Goal: Task Accomplishment & Management: Manage account settings

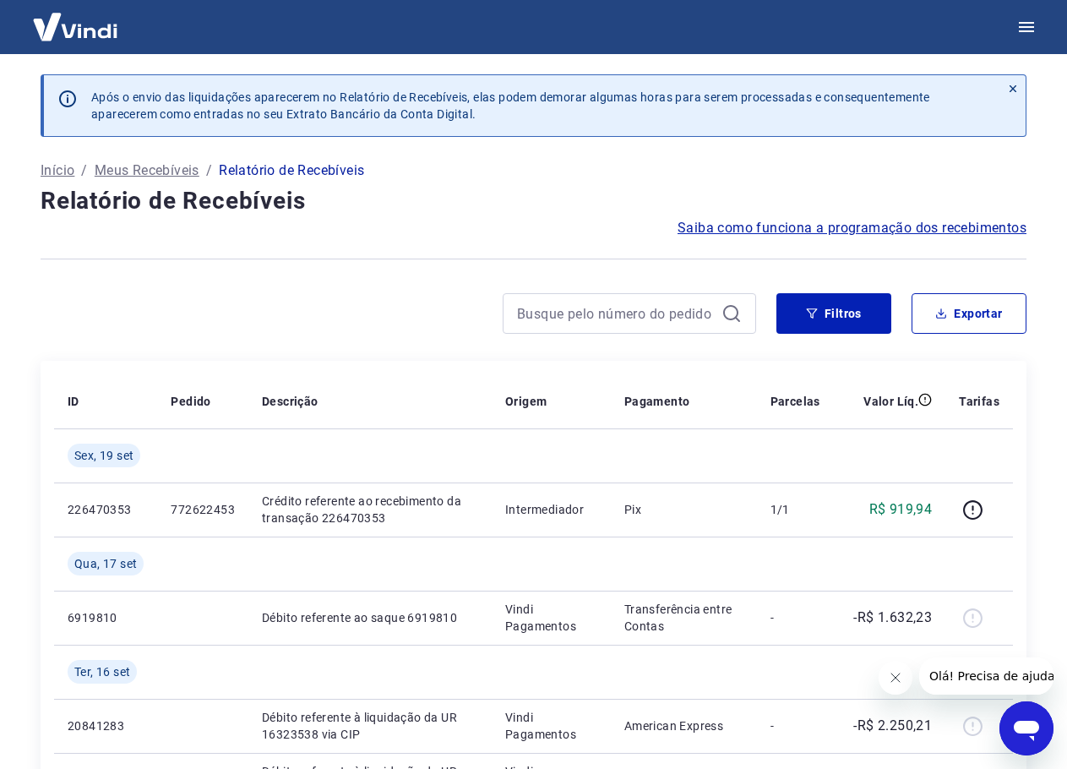
click at [820, 308] on button "Filtros" at bounding box center [834, 313] width 115 height 41
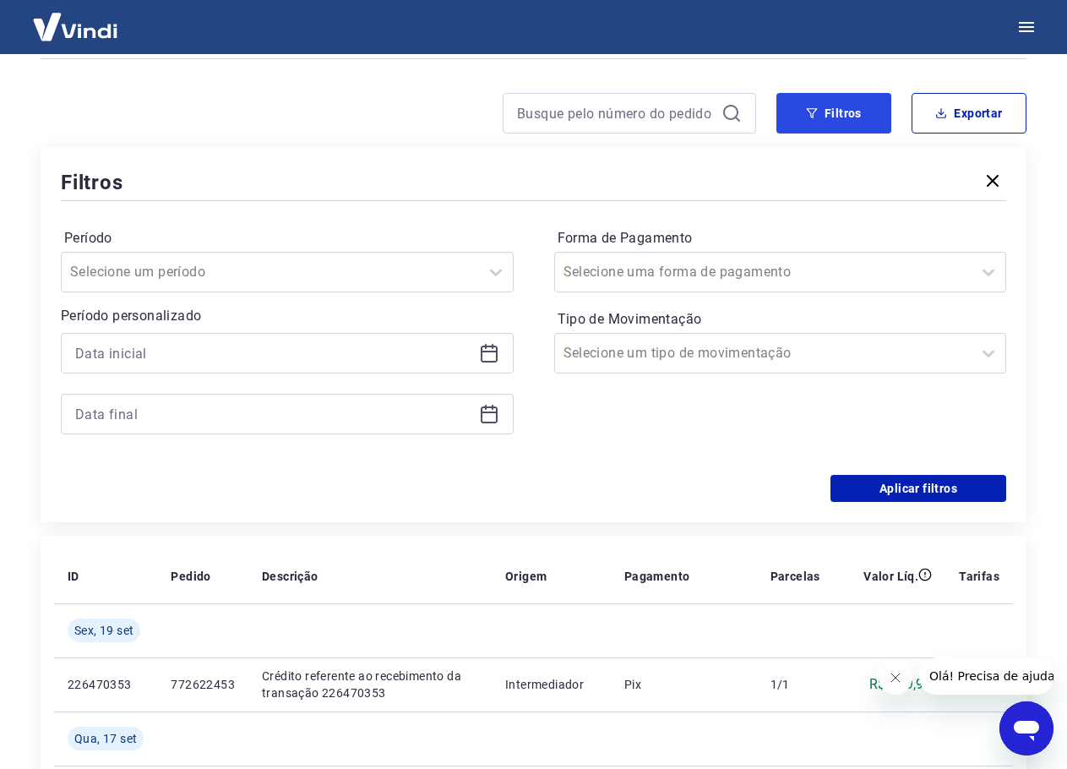
scroll to position [254, 0]
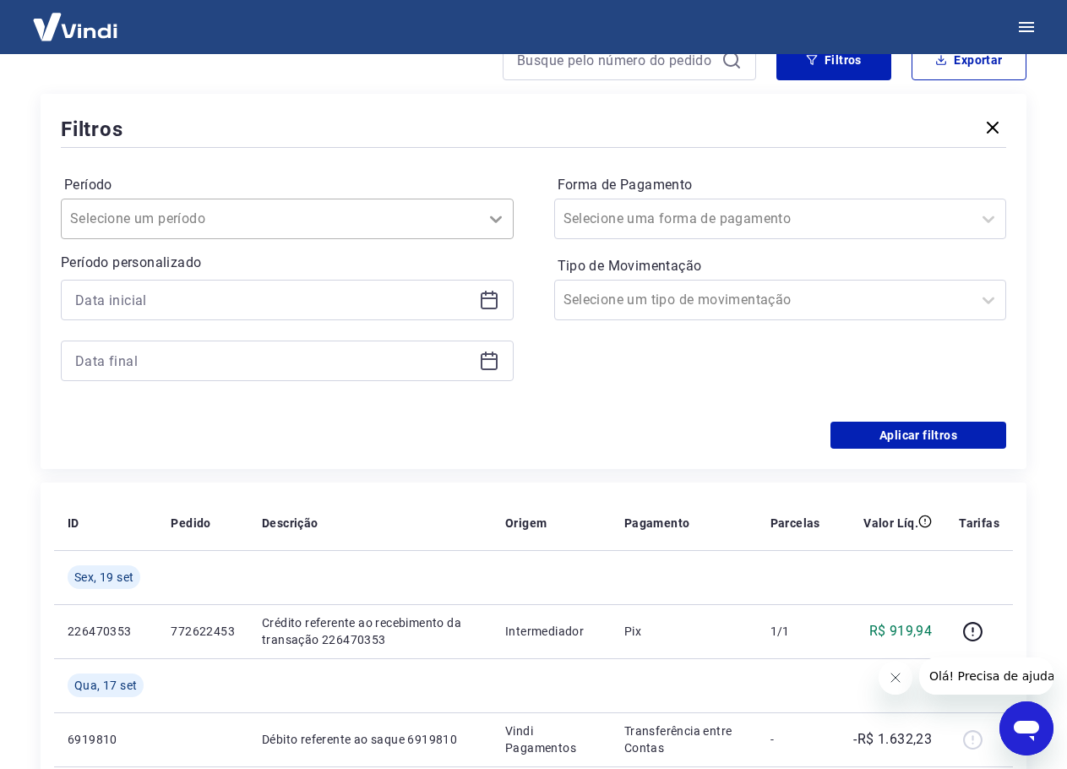
click at [494, 221] on icon at bounding box center [496, 219] width 20 height 20
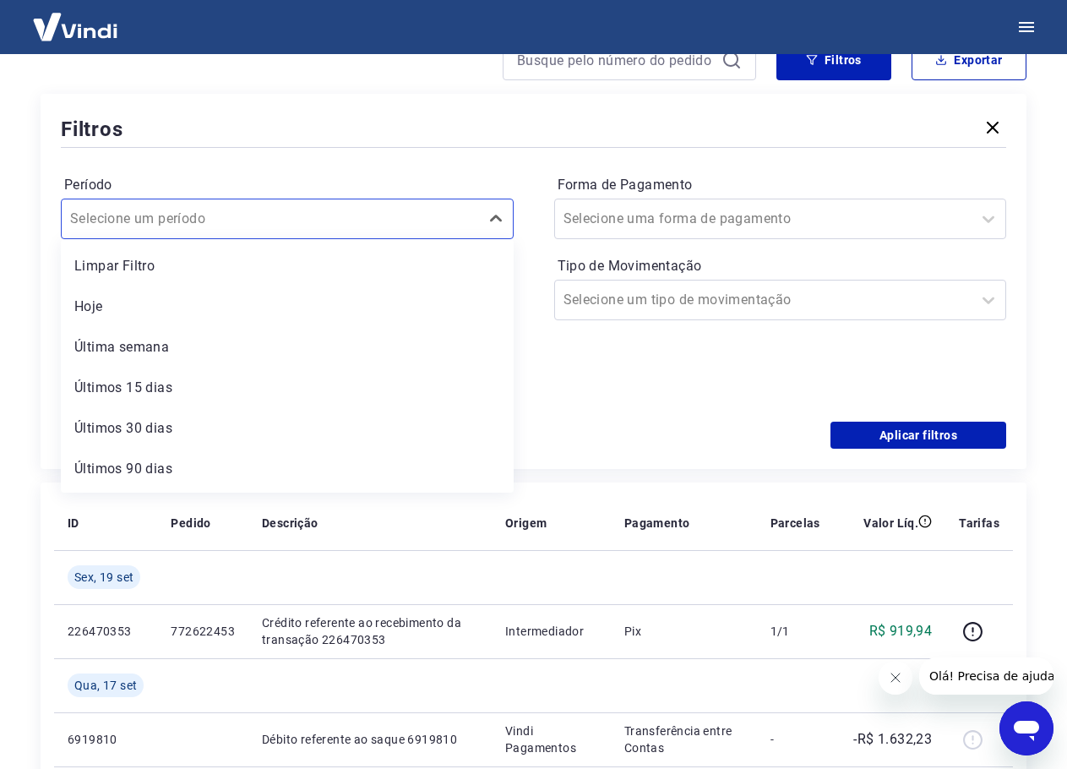
click at [461, 174] on div "Período option Limpar Filtro focused, 1 of 7. 7 results available. Use Up and D…" at bounding box center [287, 206] width 453 height 68
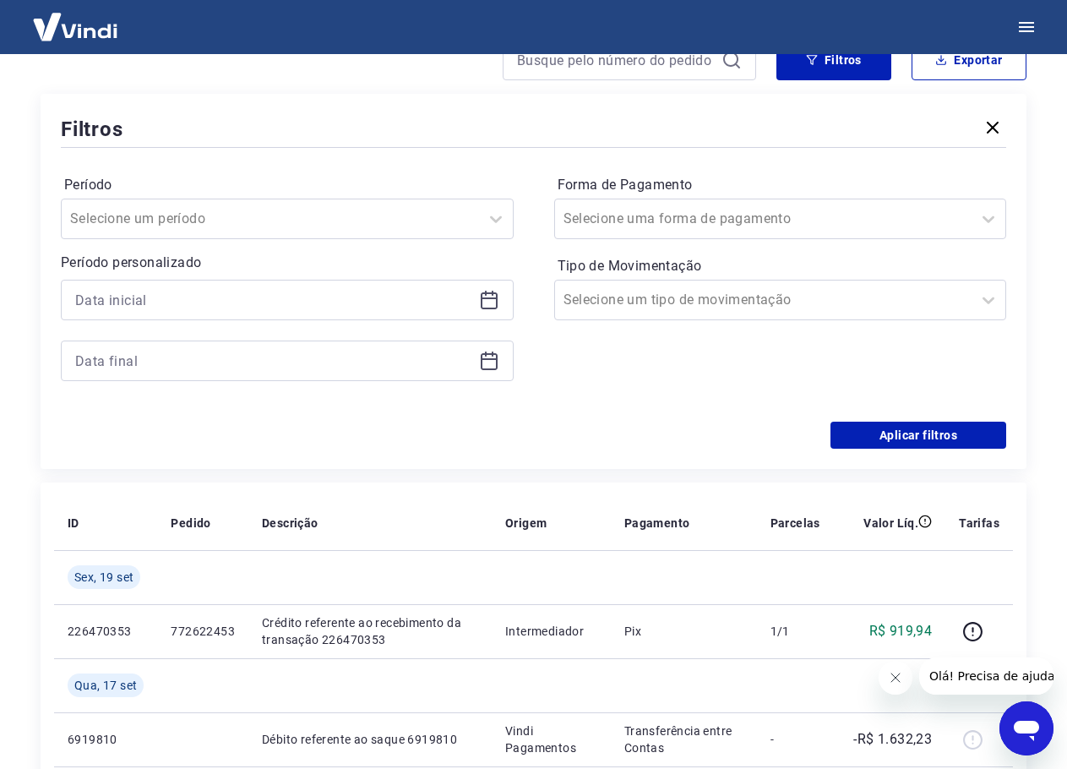
click at [488, 310] on div at bounding box center [287, 300] width 453 height 41
click at [488, 303] on icon at bounding box center [489, 300] width 20 height 20
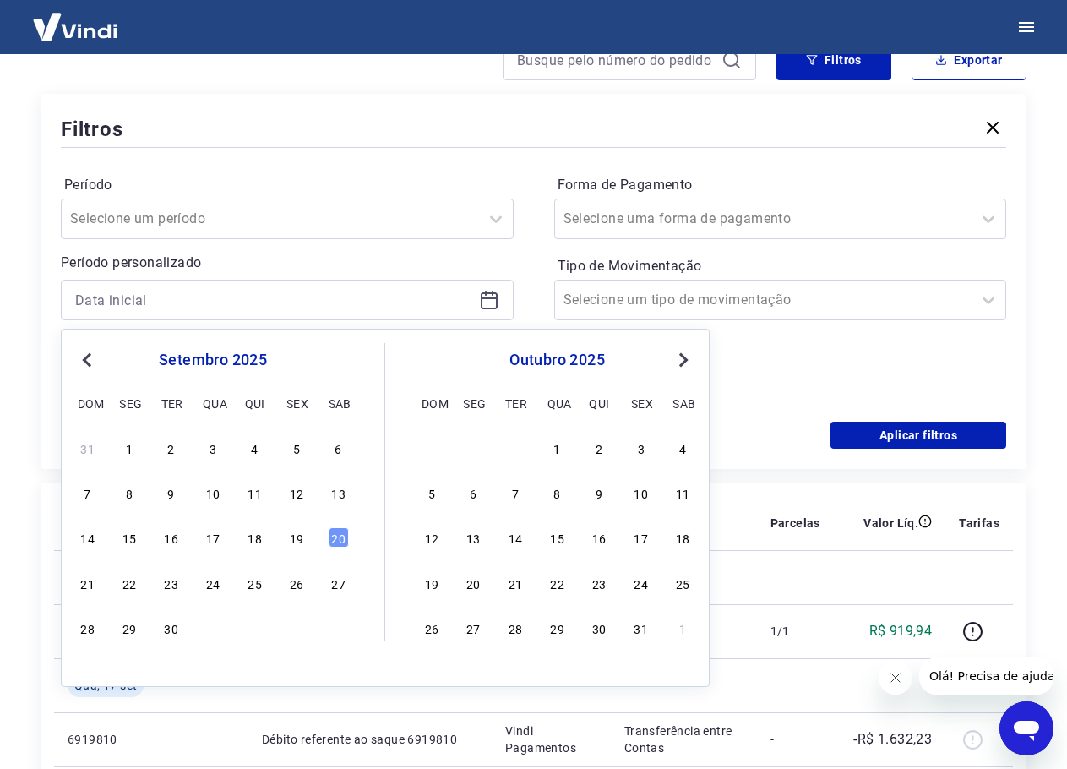
click at [89, 363] on span "Previous Month" at bounding box center [89, 359] width 0 height 19
click at [249, 450] on div "1" at bounding box center [255, 448] width 20 height 20
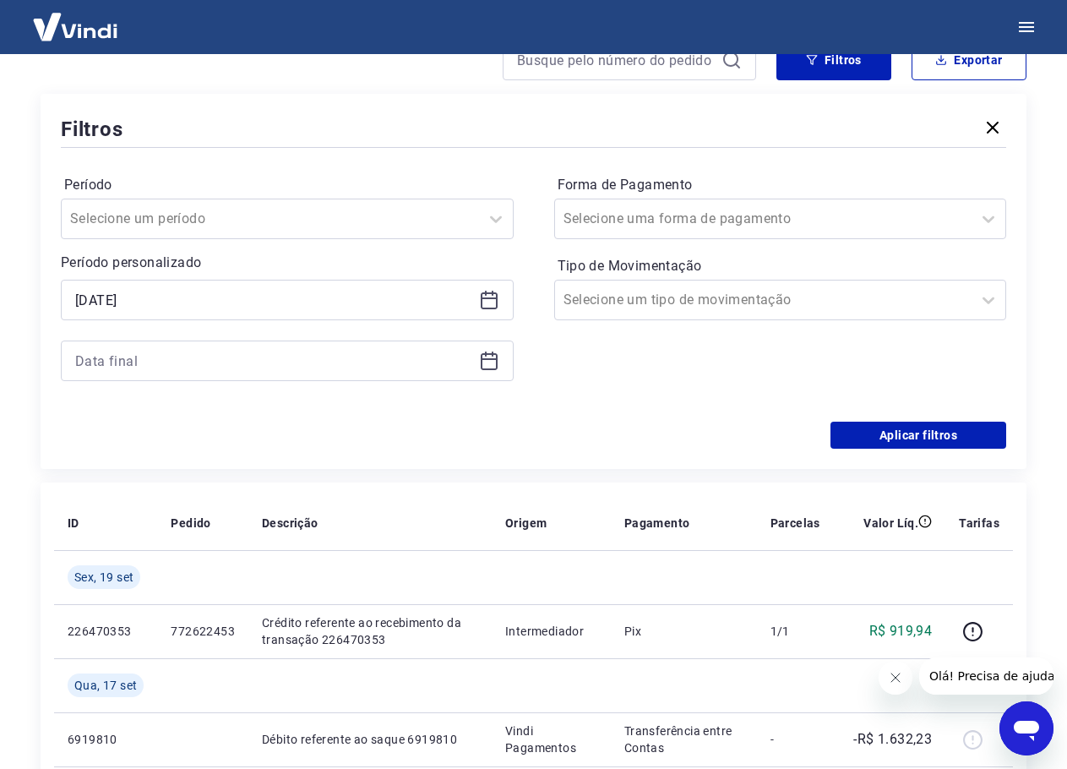
type input "01/05/2025"
click at [488, 363] on icon at bounding box center [489, 361] width 20 height 20
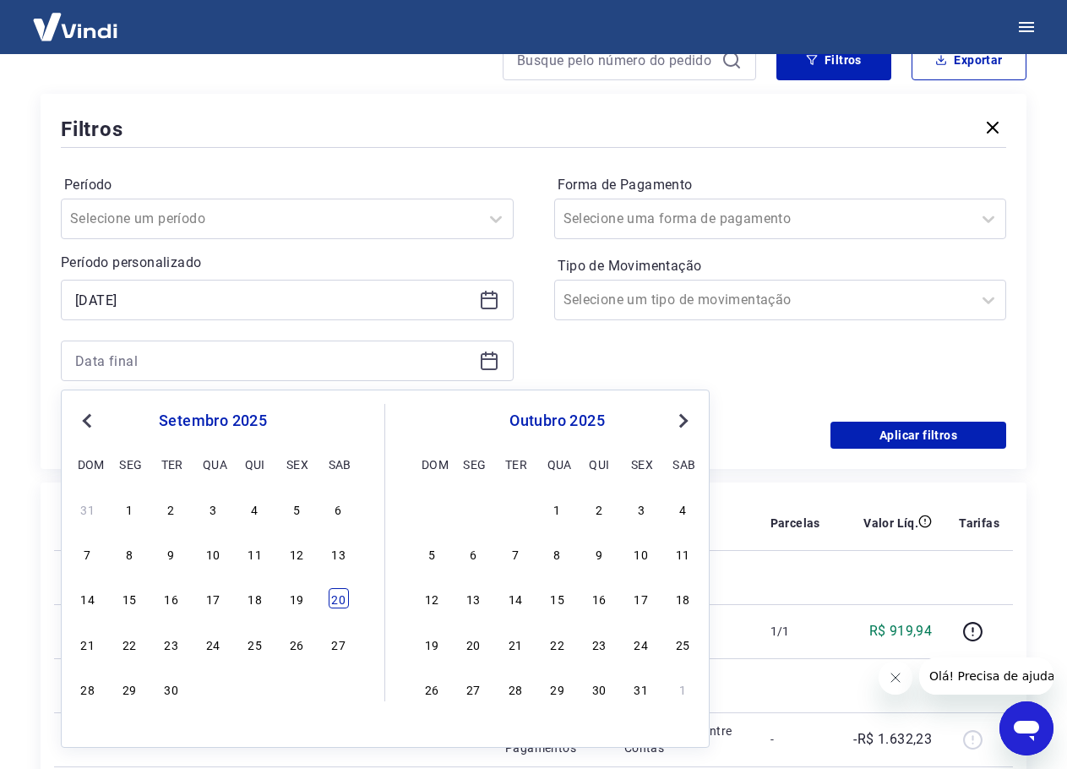
click at [335, 599] on div "20" at bounding box center [339, 598] width 20 height 20
type input "20/09/2025"
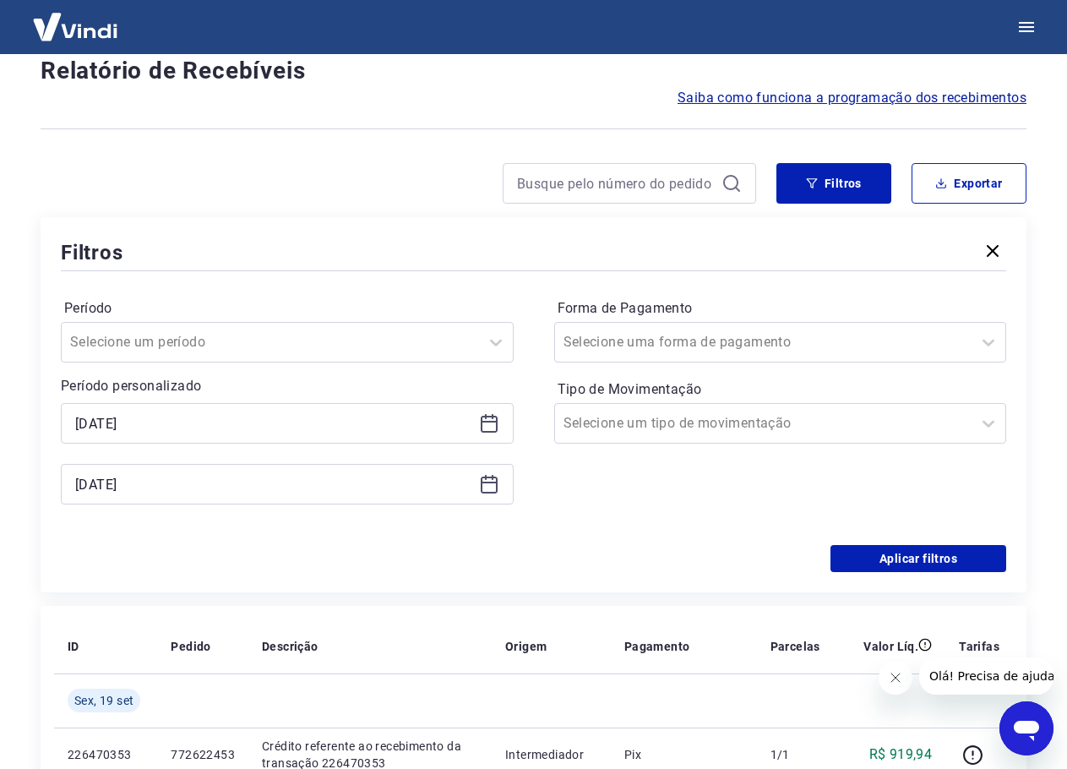
scroll to position [169, 0]
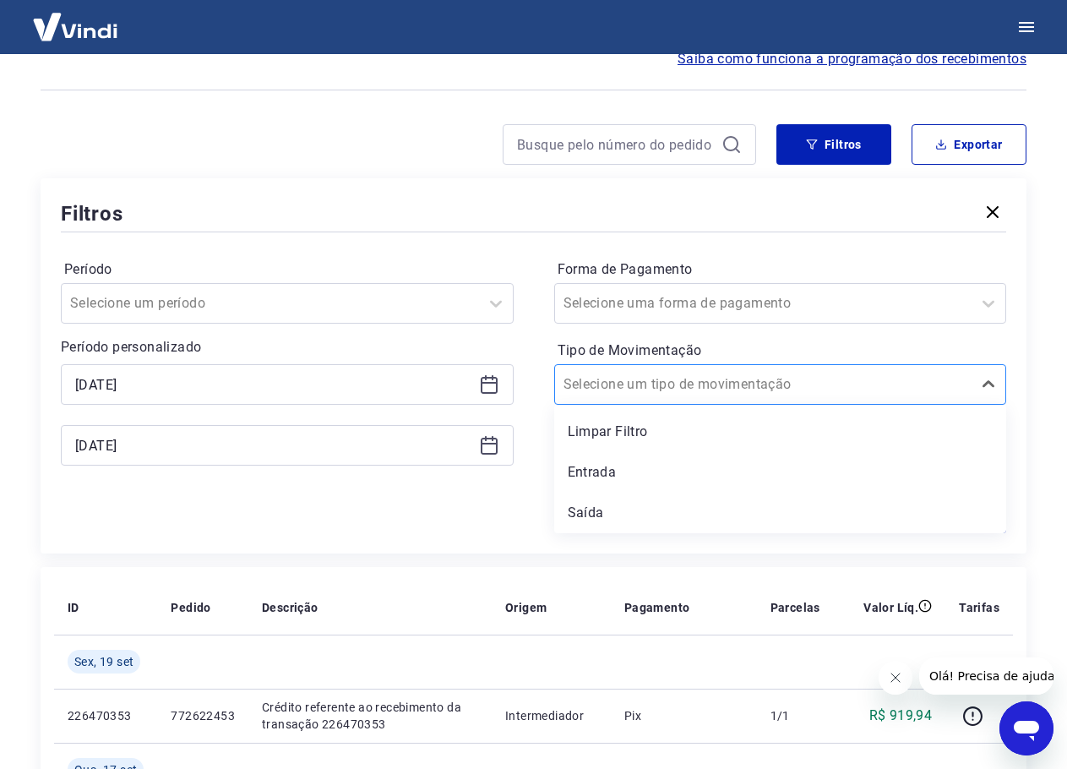
click at [740, 386] on div at bounding box center [764, 385] width 401 height 24
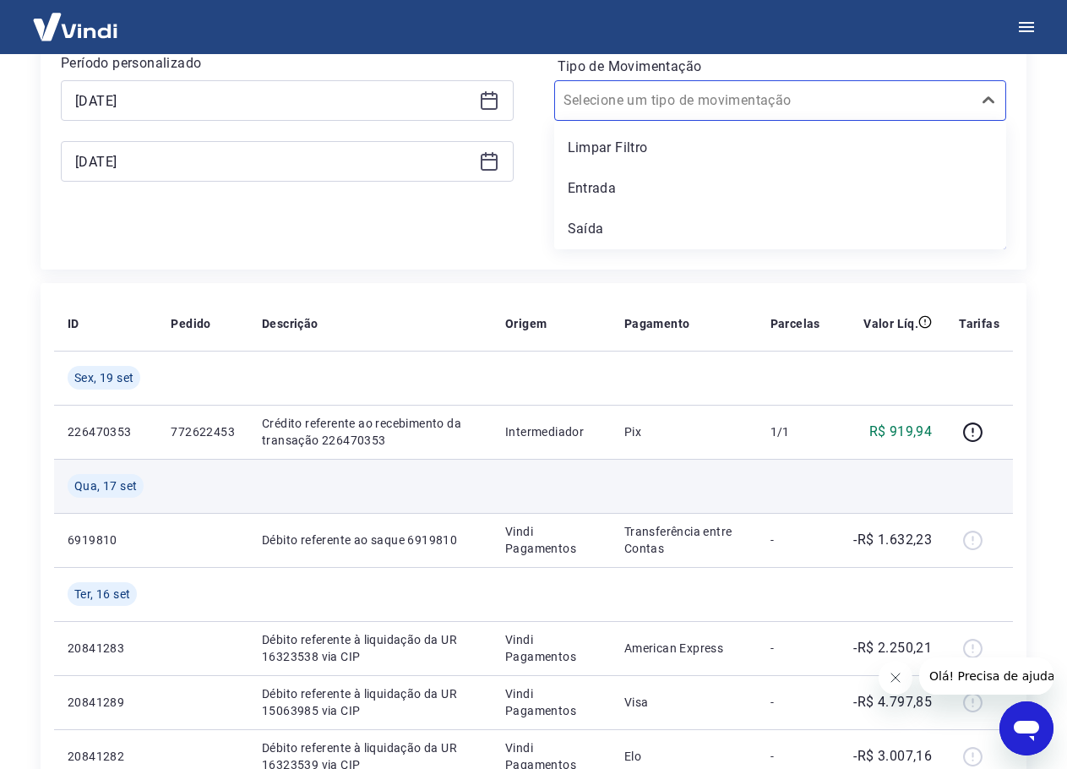
scroll to position [423, 0]
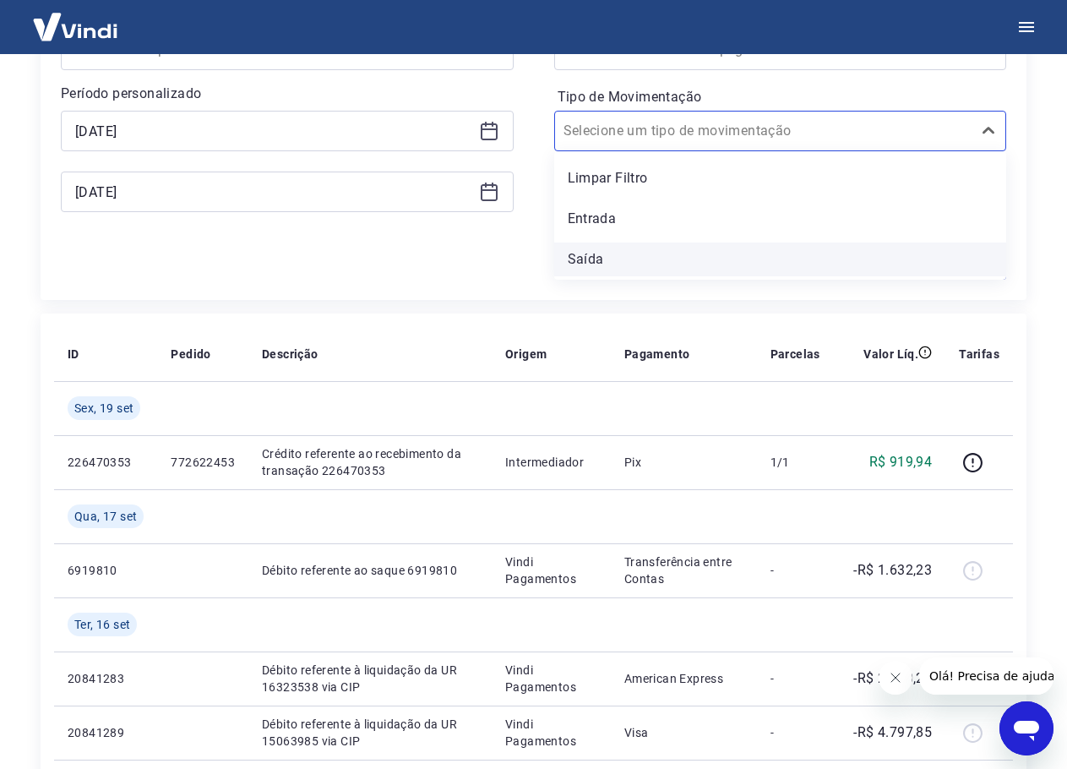
click at [611, 259] on div "Saída" at bounding box center [780, 260] width 453 height 34
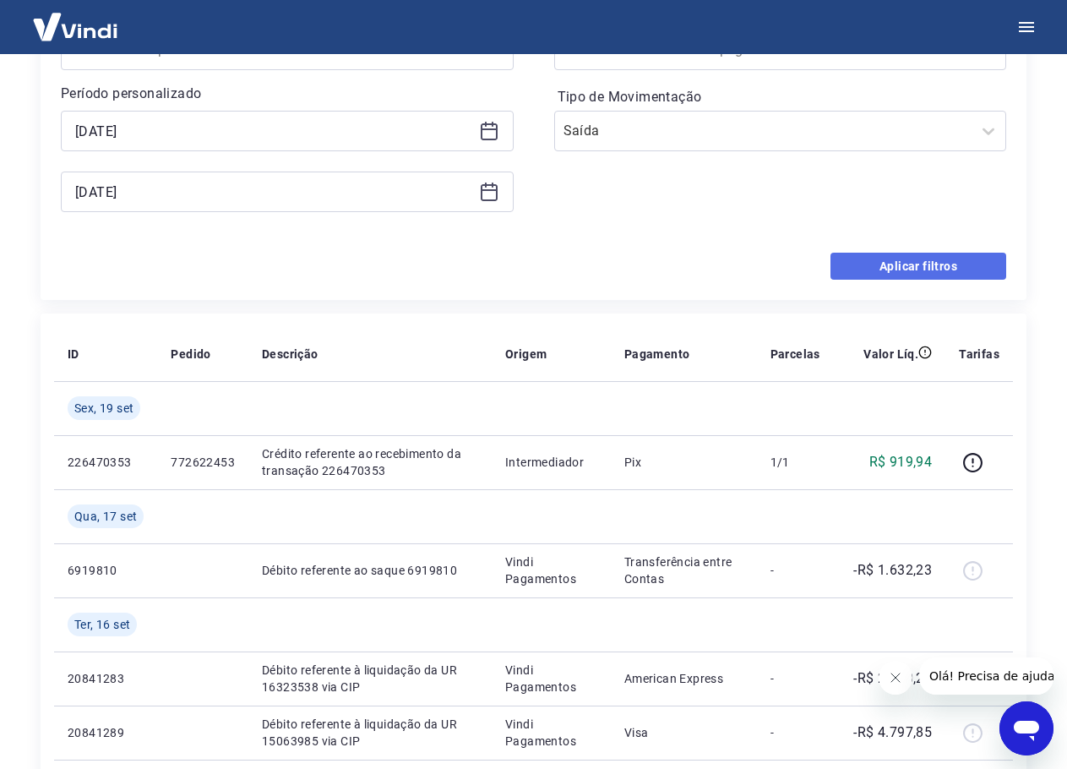
click at [900, 267] on button "Aplicar filtros" at bounding box center [919, 266] width 176 height 27
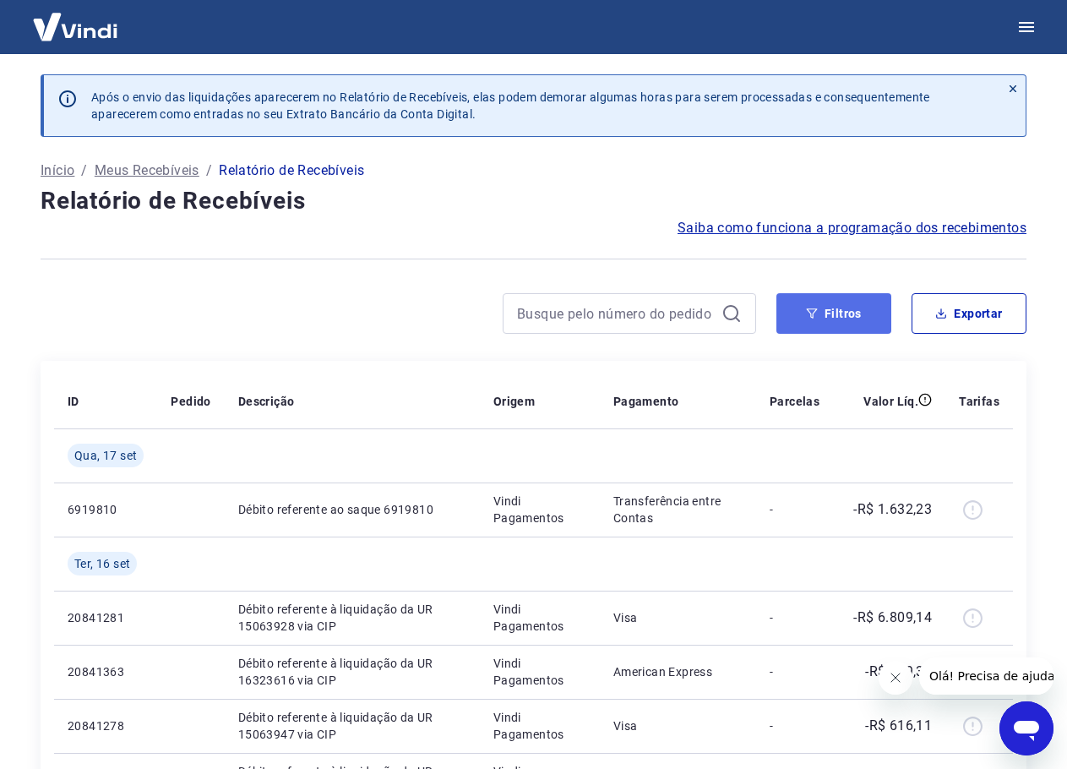
click at [853, 326] on button "Filtros" at bounding box center [834, 313] width 115 height 41
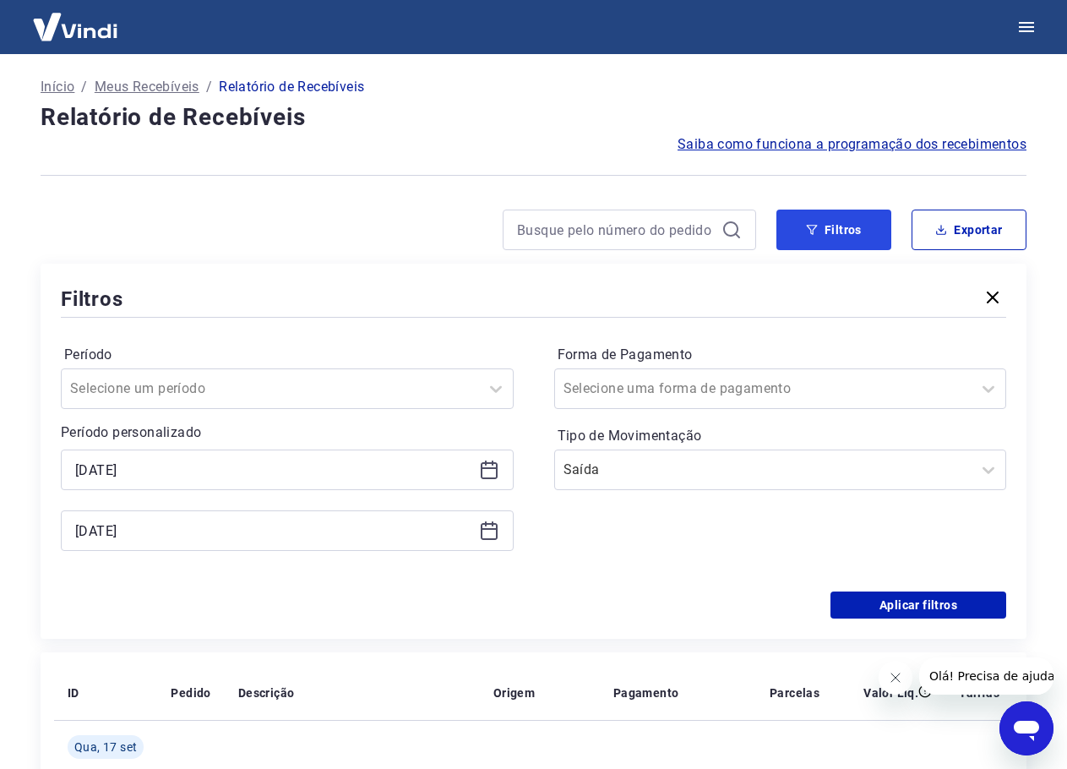
scroll to position [254, 0]
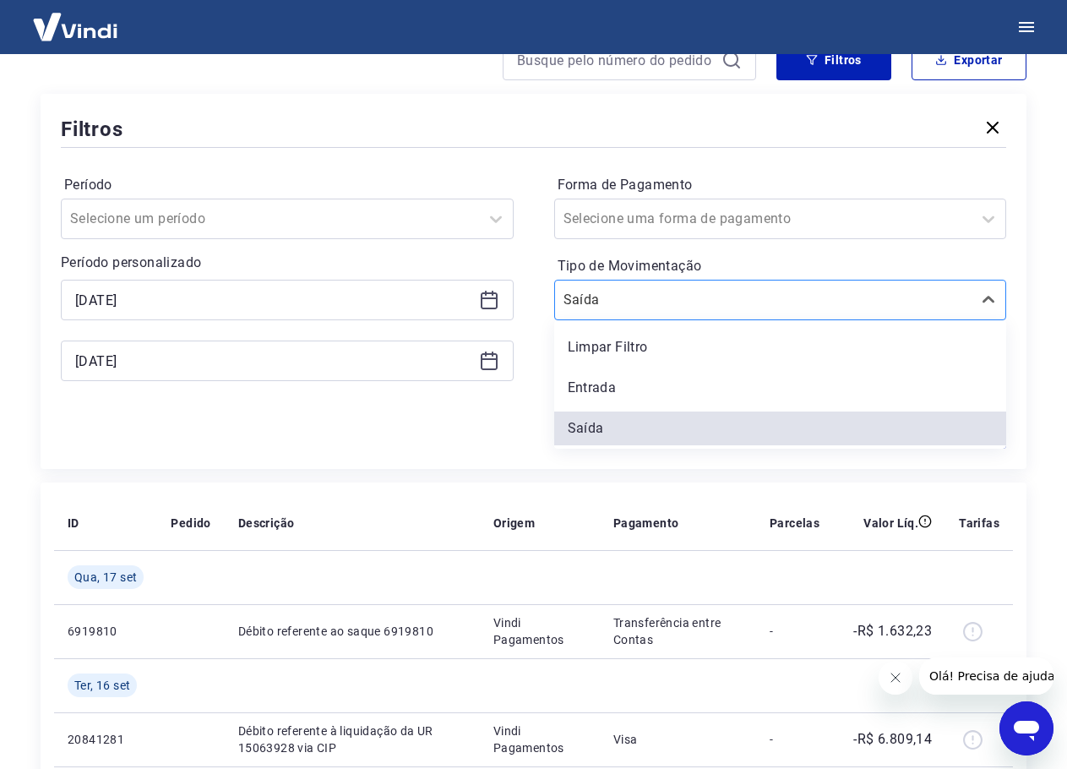
click at [701, 290] on input "Tipo de Movimentação" at bounding box center [649, 300] width 171 height 20
click at [671, 356] on div "Limpar Filtro" at bounding box center [780, 347] width 453 height 34
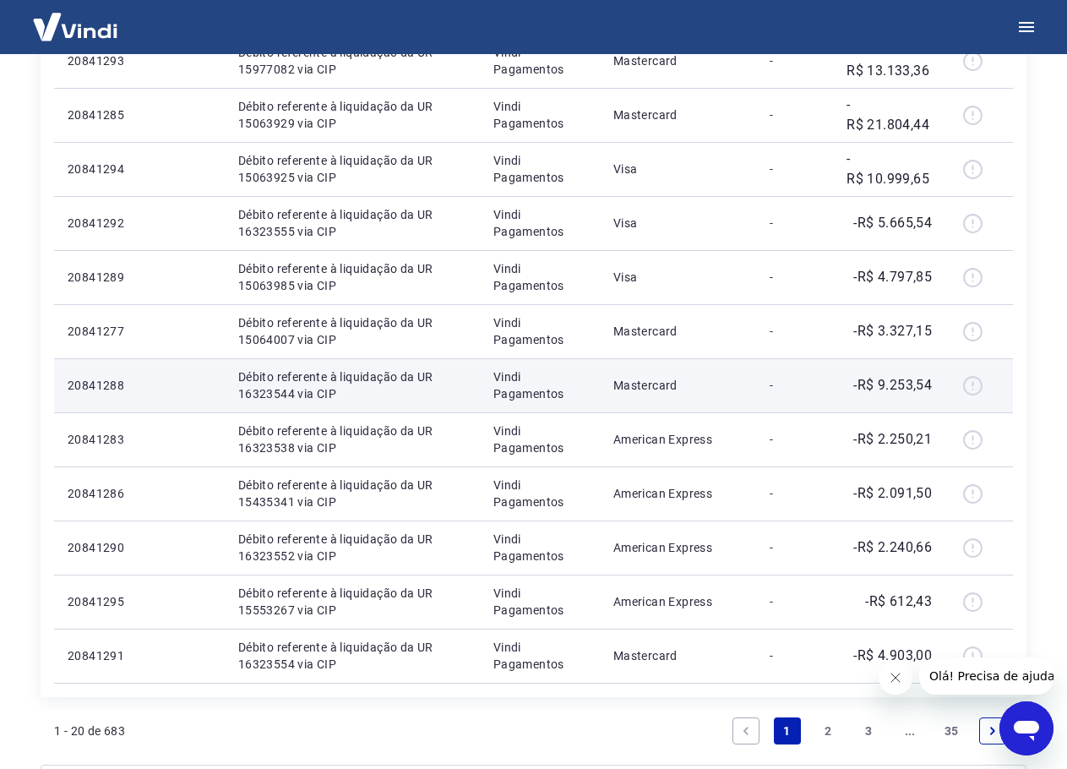
scroll to position [1352, 0]
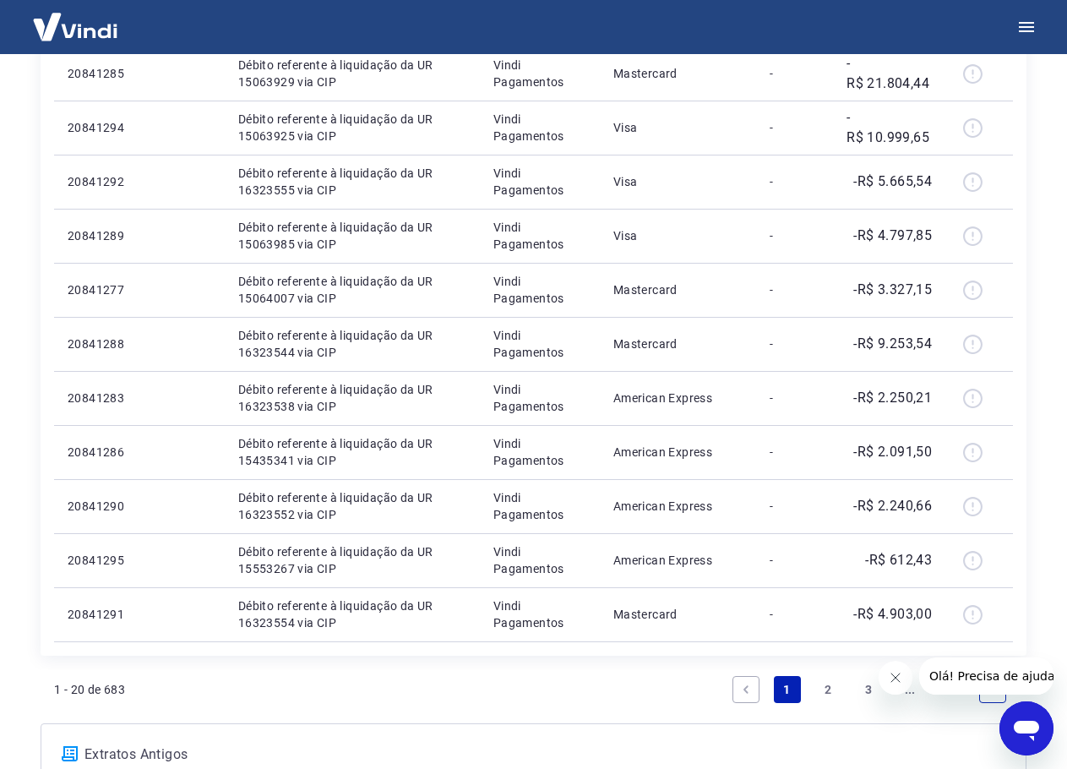
click at [896, 681] on icon "Fechar mensagem da empresa" at bounding box center [895, 678] width 14 height 14
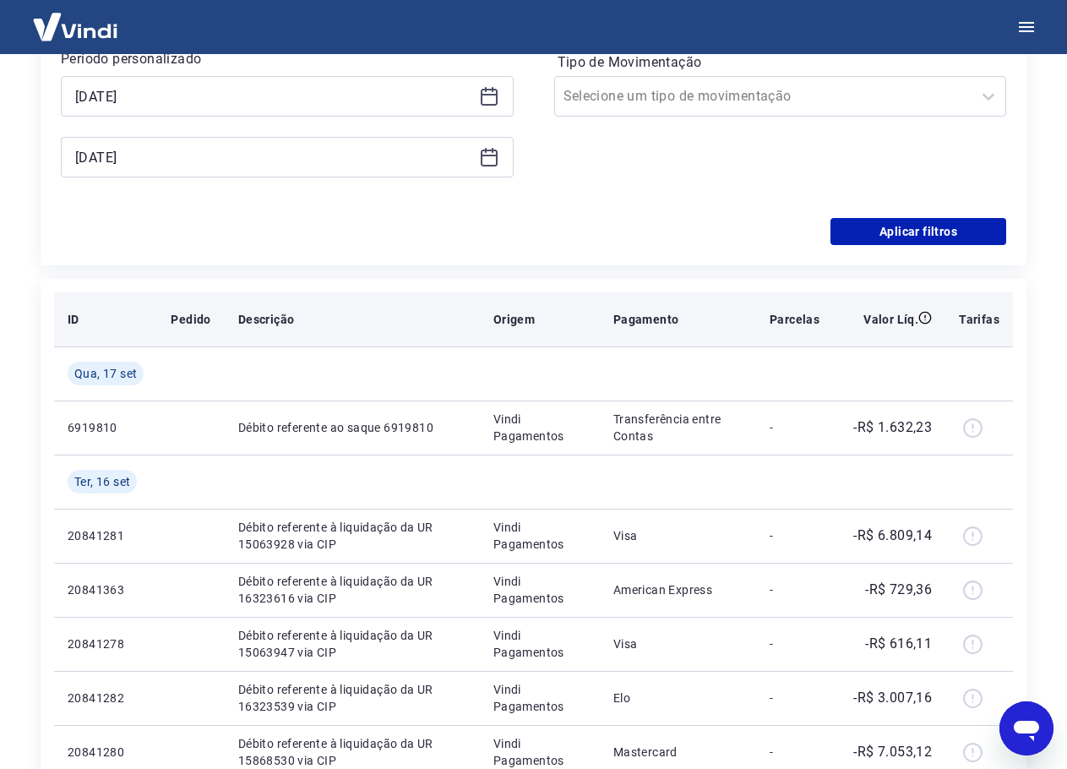
scroll to position [507, 0]
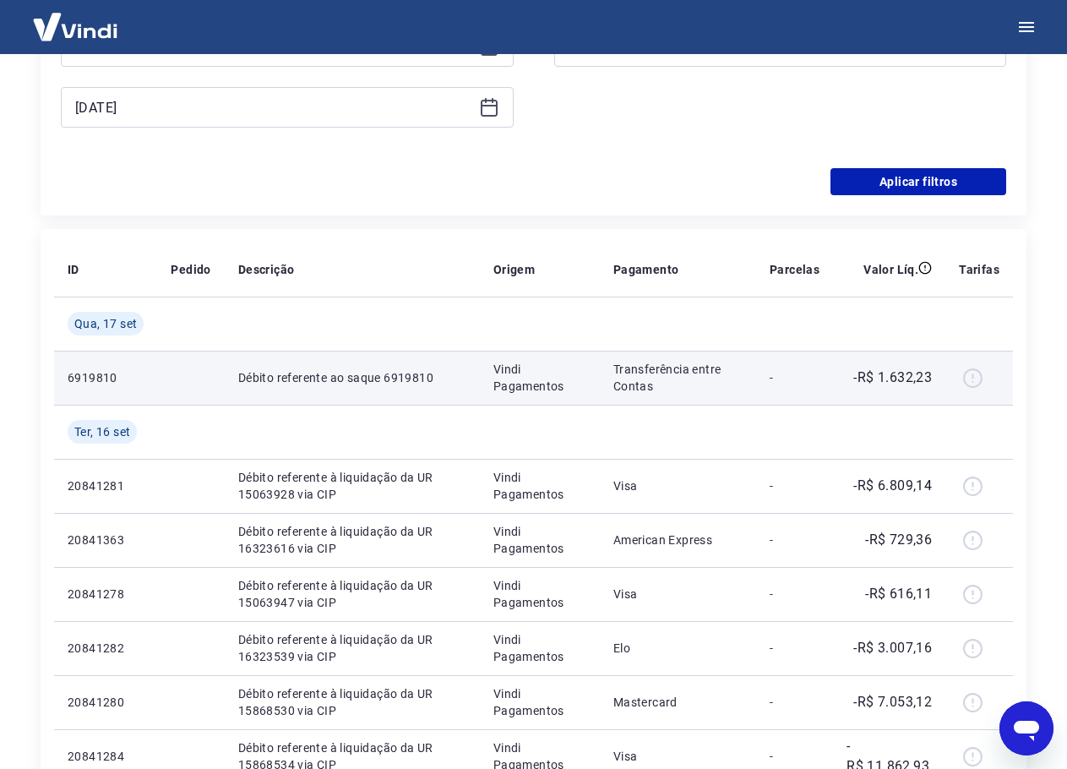
click at [982, 380] on div at bounding box center [979, 377] width 41 height 27
click at [973, 379] on div at bounding box center [979, 377] width 41 height 27
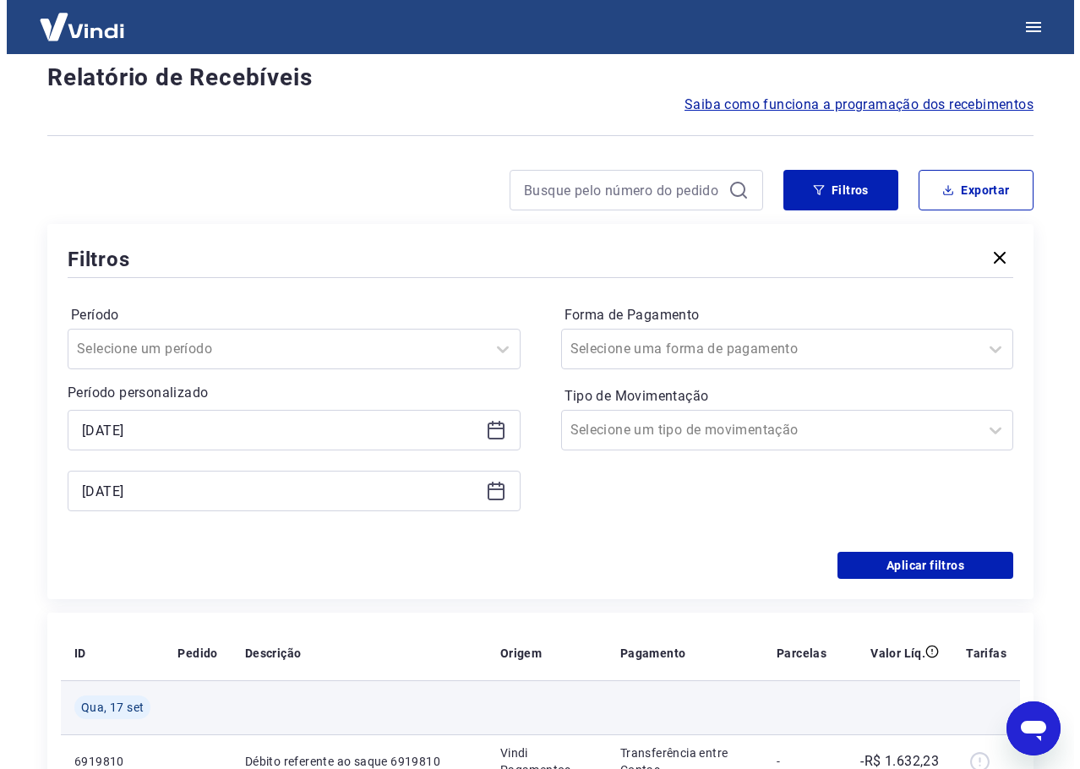
scroll to position [0, 0]
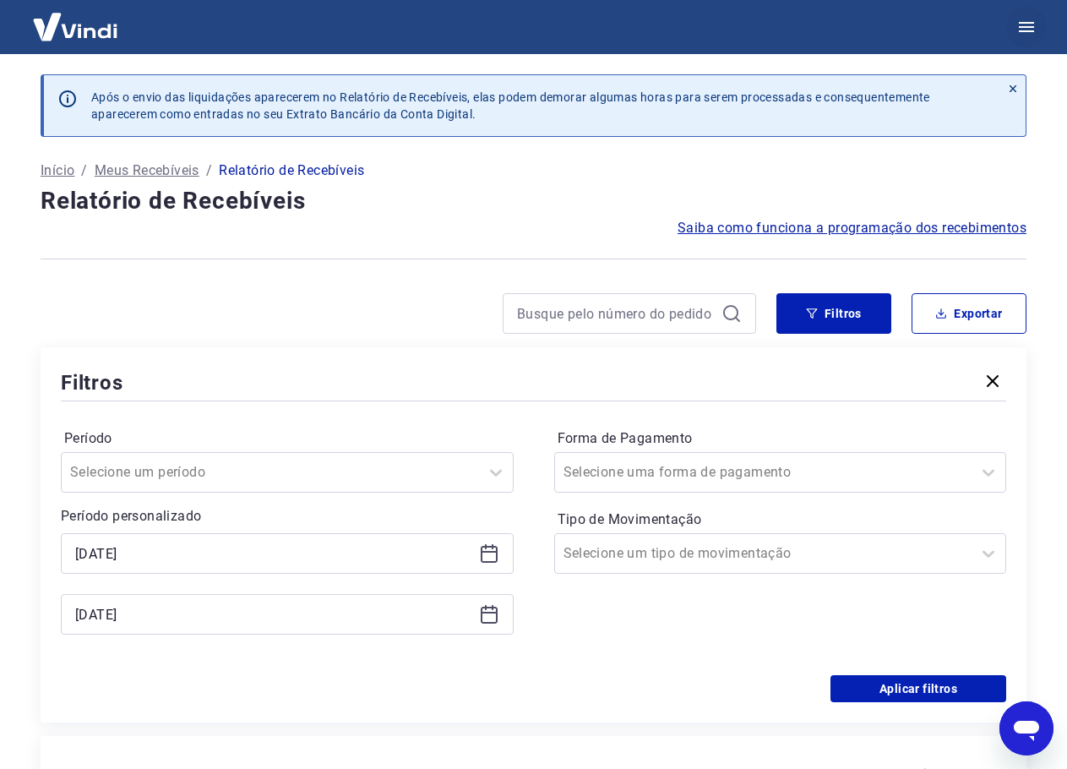
click at [1033, 23] on icon "button" at bounding box center [1026, 27] width 15 height 10
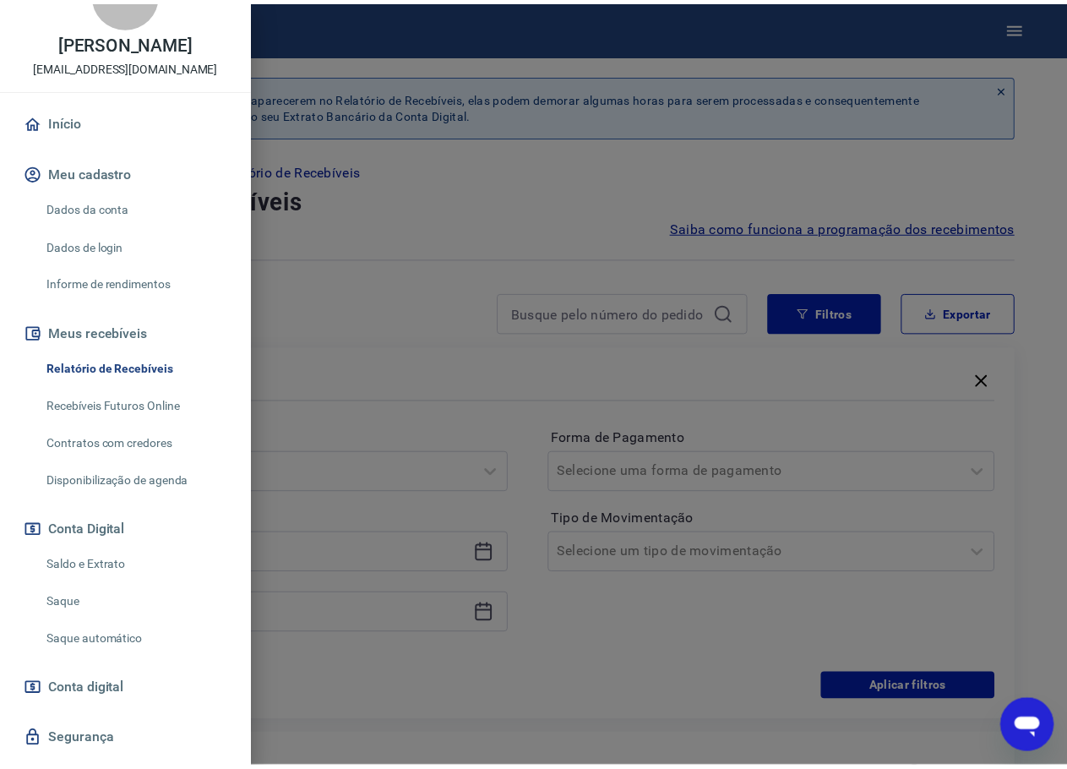
scroll to position [85, 0]
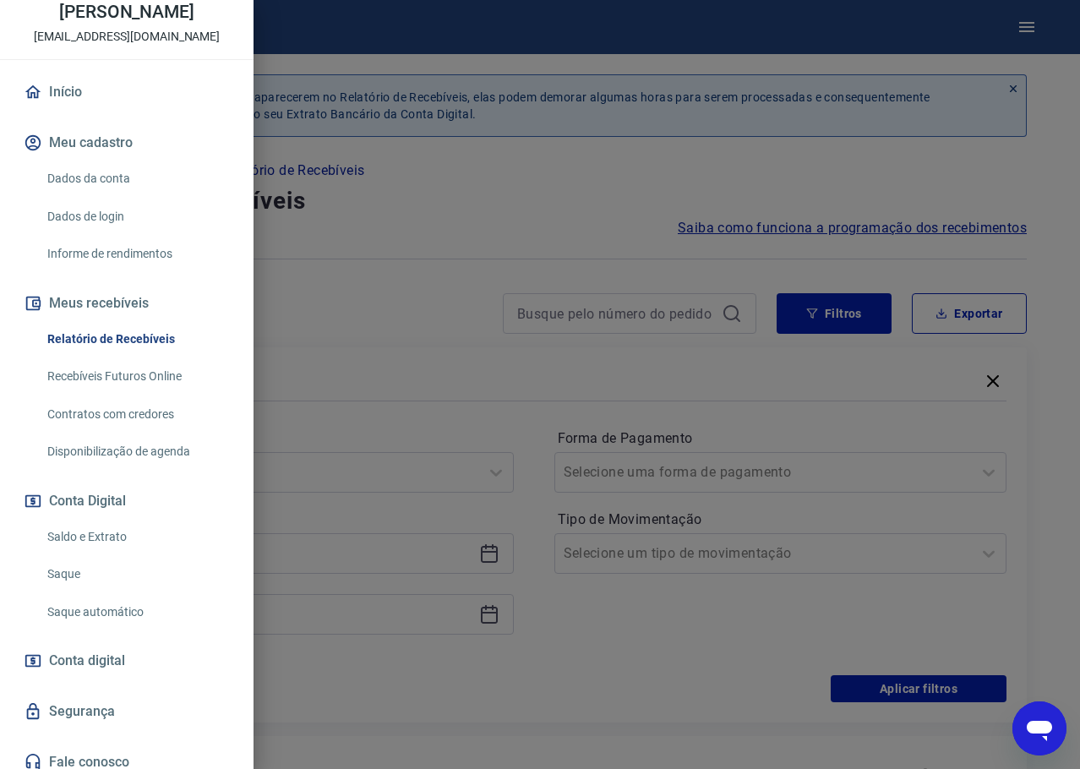
click at [117, 537] on link "Saldo e Extrato" at bounding box center [137, 537] width 193 height 35
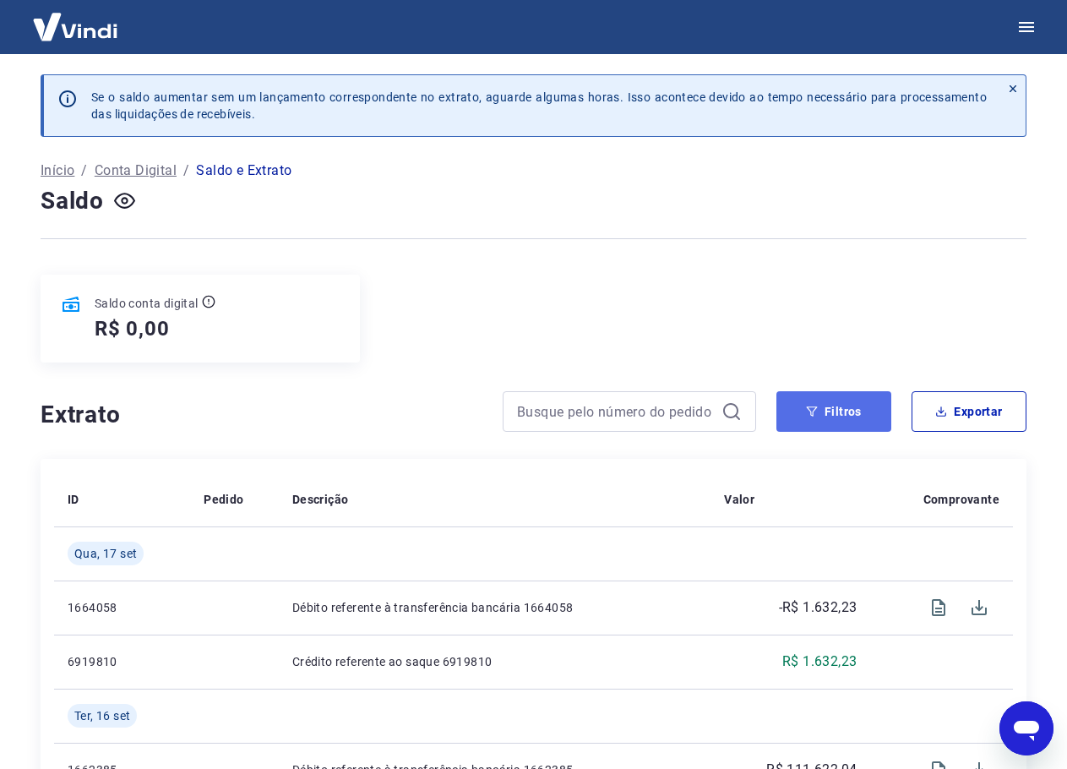
click at [794, 431] on button "Filtros" at bounding box center [834, 411] width 115 height 41
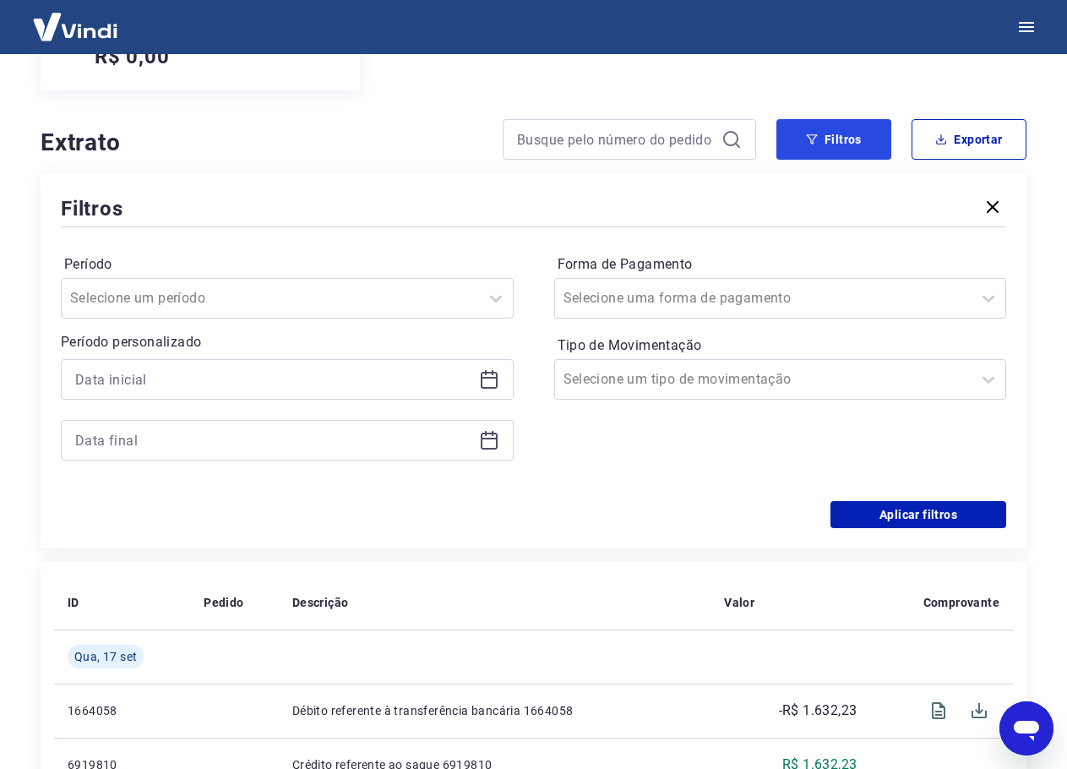
scroll to position [338, 0]
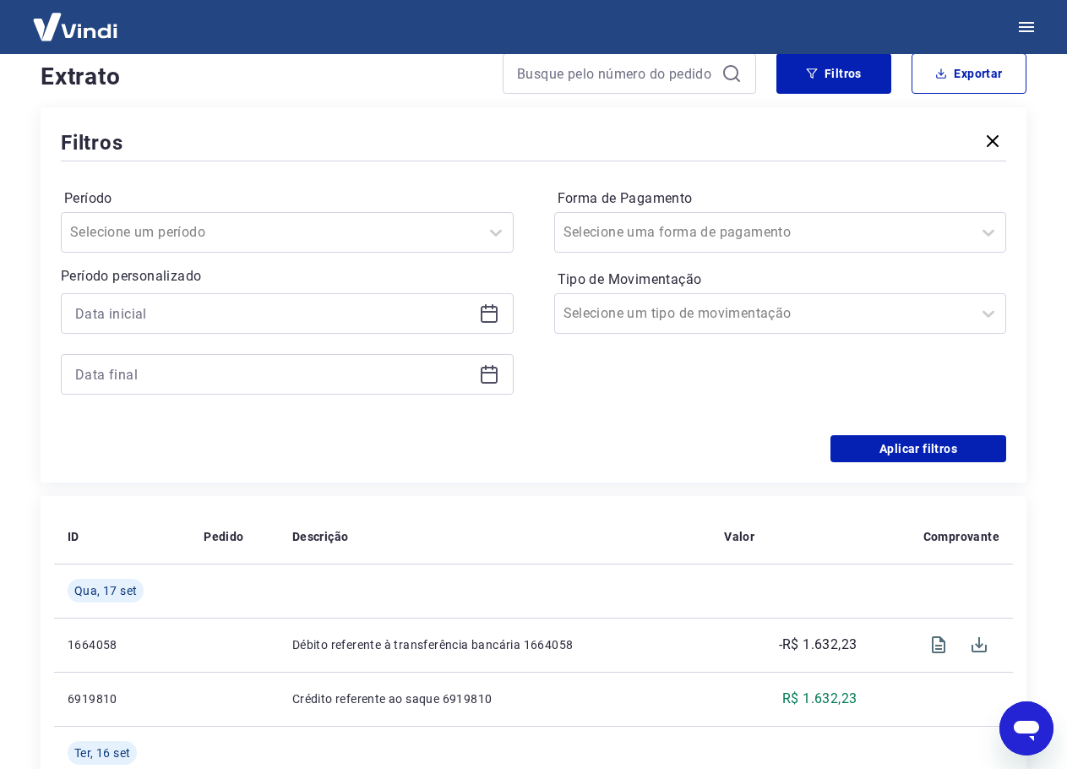
click at [495, 316] on icon at bounding box center [489, 313] width 20 height 20
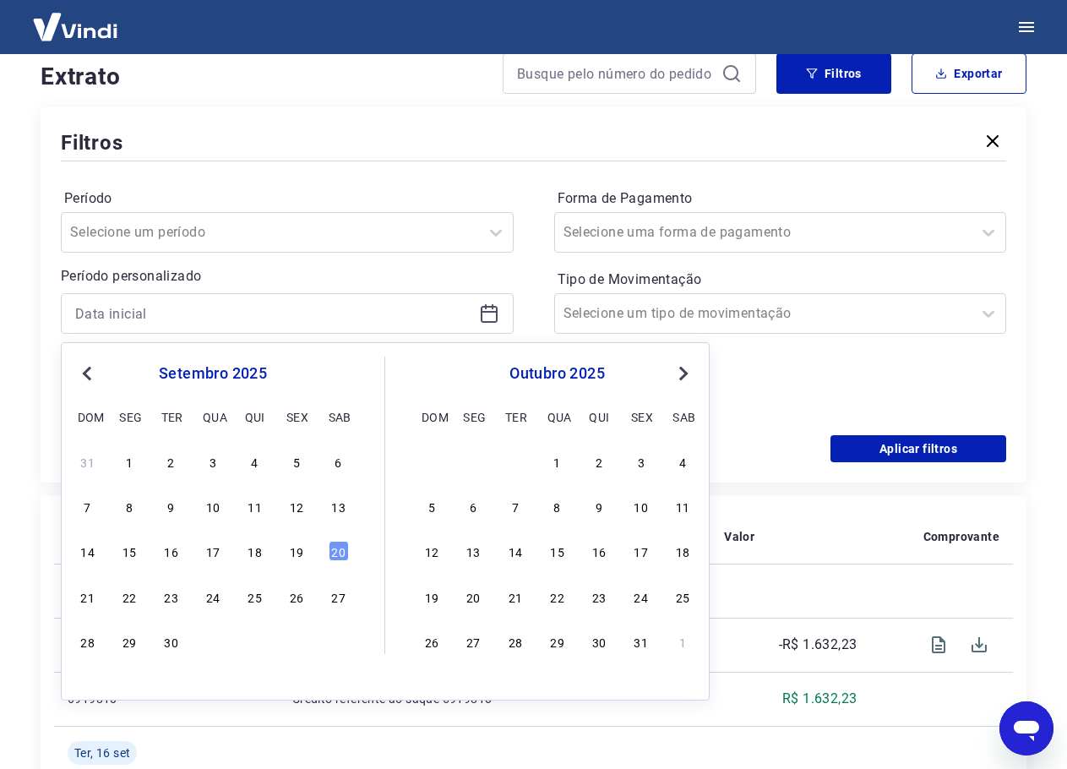
click at [89, 378] on span "Previous Month" at bounding box center [89, 372] width 0 height 19
click at [248, 459] on div "1" at bounding box center [255, 461] width 20 height 20
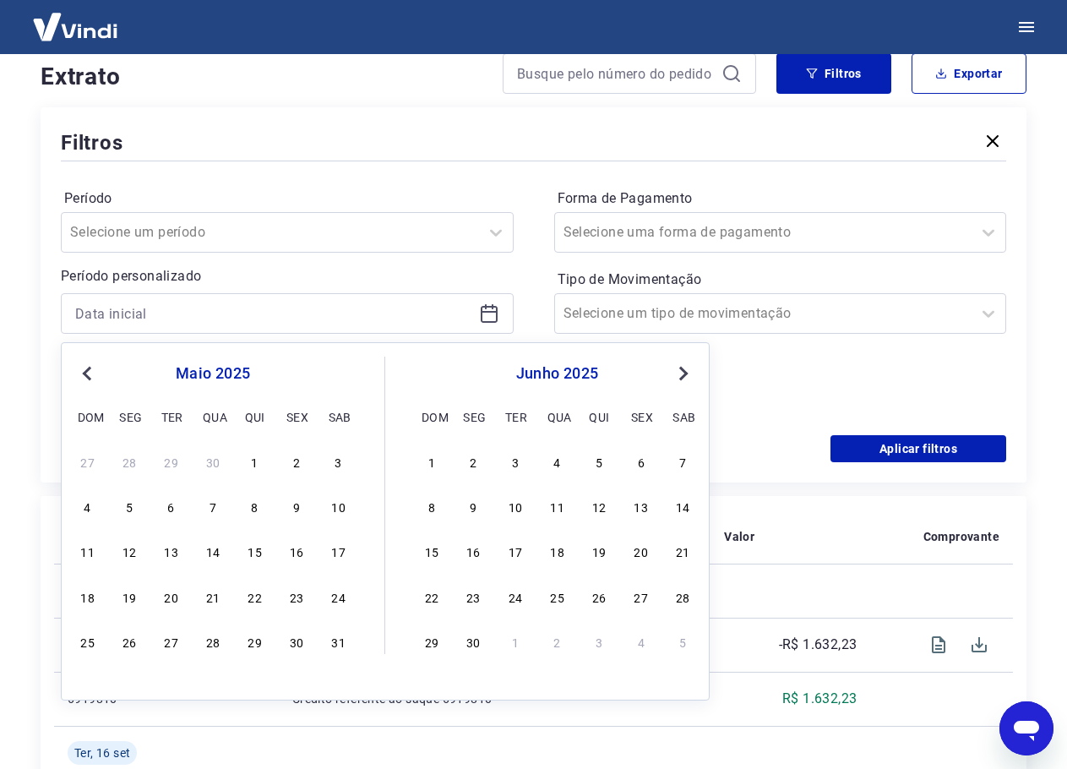
type input "01/05/2025"
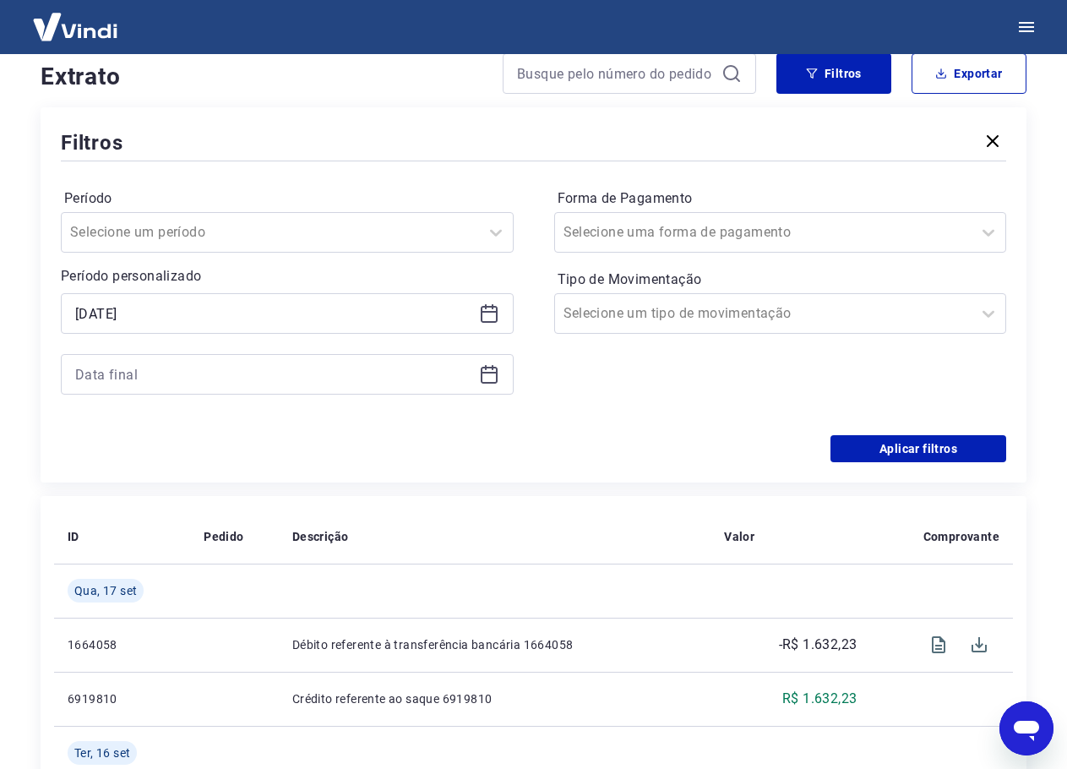
click at [488, 379] on icon at bounding box center [489, 374] width 20 height 20
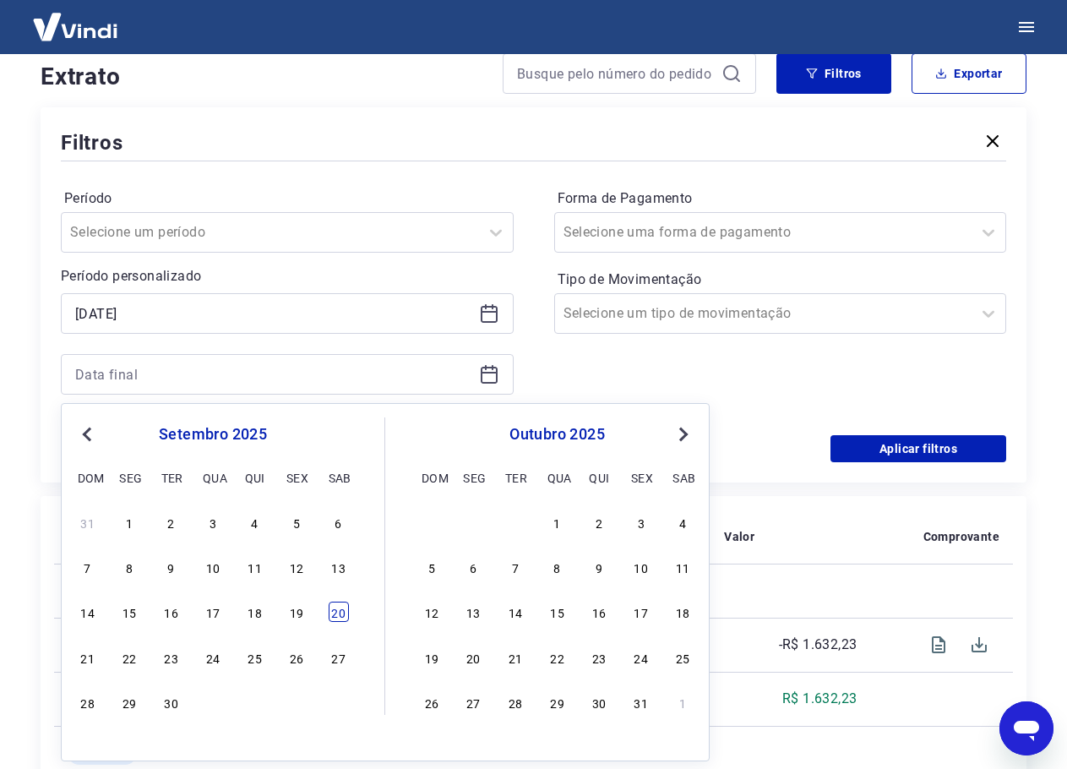
click at [340, 611] on div "20" at bounding box center [339, 612] width 20 height 20
type input "20/09/2025"
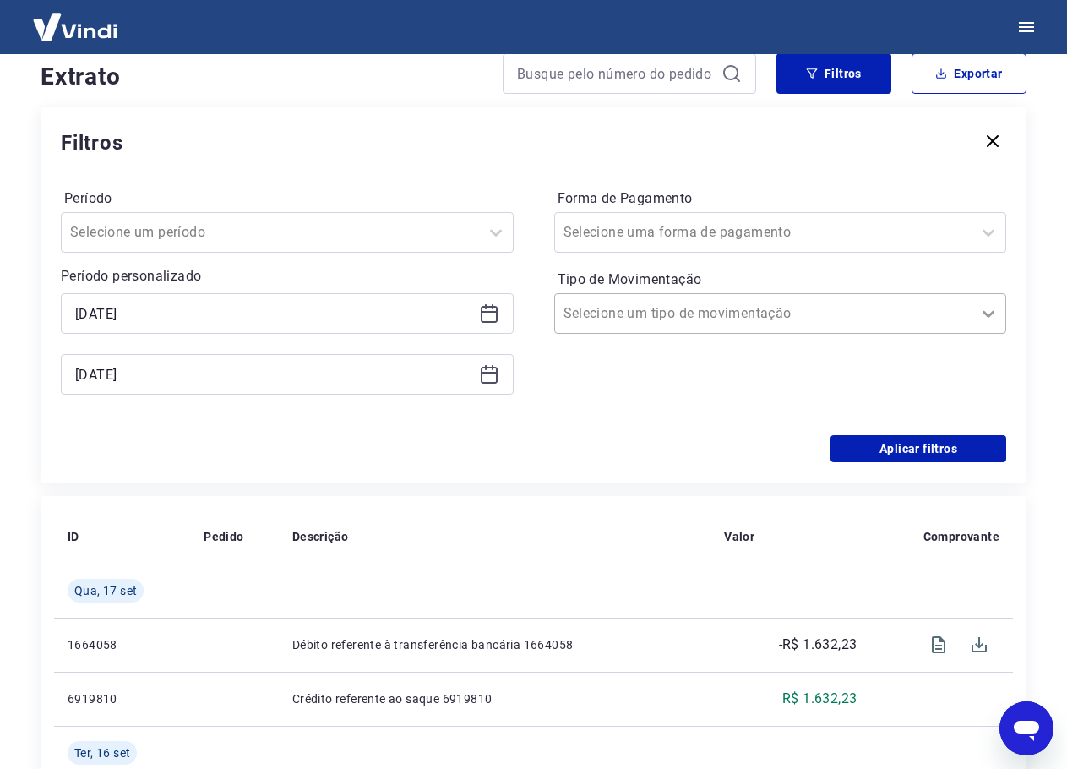
click at [990, 316] on icon at bounding box center [989, 313] width 20 height 20
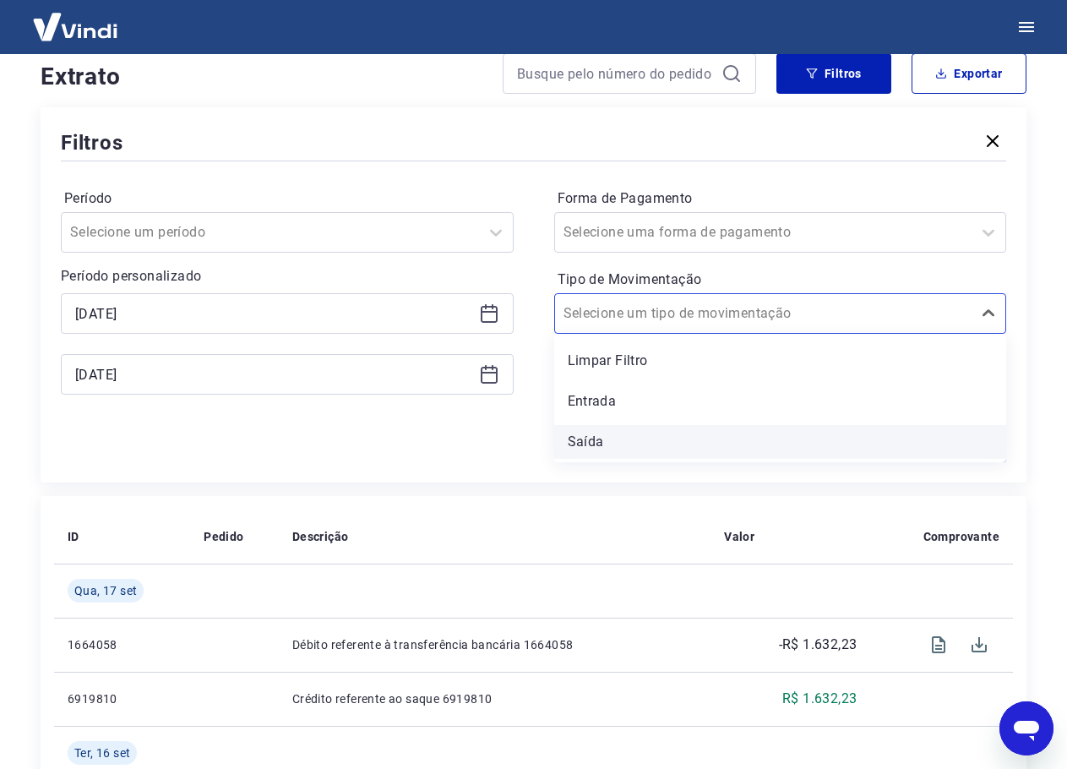
click at [795, 434] on div "Saída" at bounding box center [780, 442] width 453 height 34
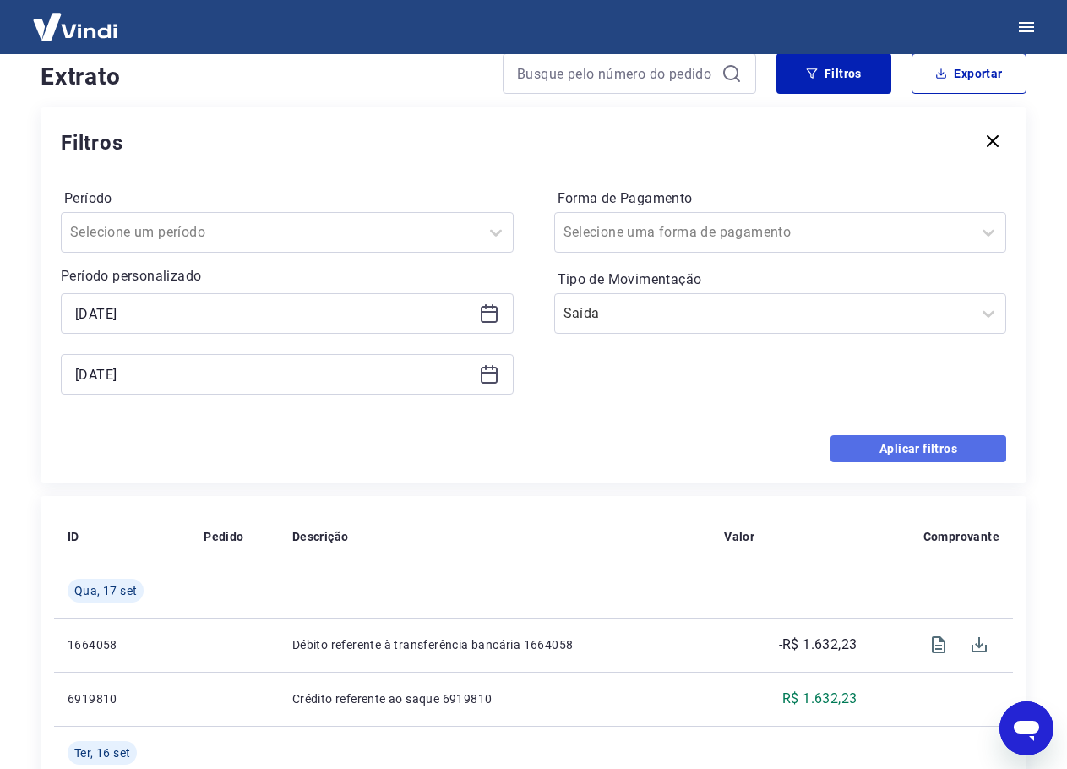
click at [902, 437] on button "Aplicar filtros" at bounding box center [919, 448] width 176 height 27
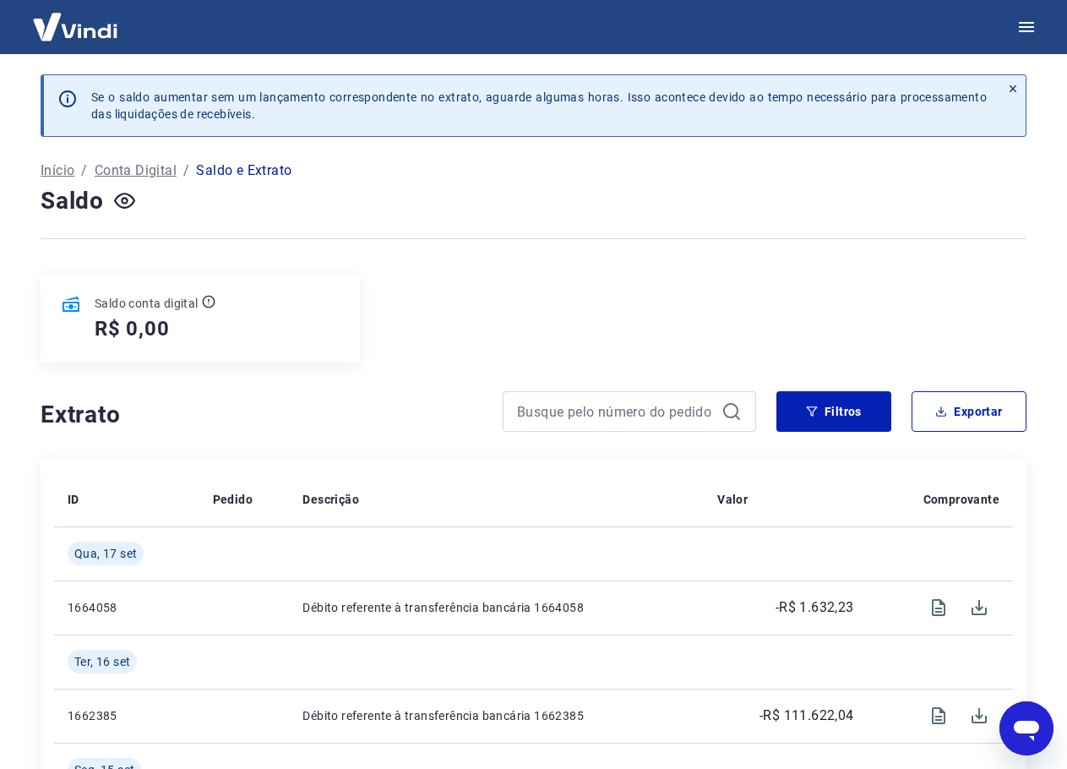
click at [973, 433] on div "Extrato Filtros Exportar" at bounding box center [534, 418] width 986 height 54
click at [971, 419] on button "Exportar" at bounding box center [969, 411] width 115 height 41
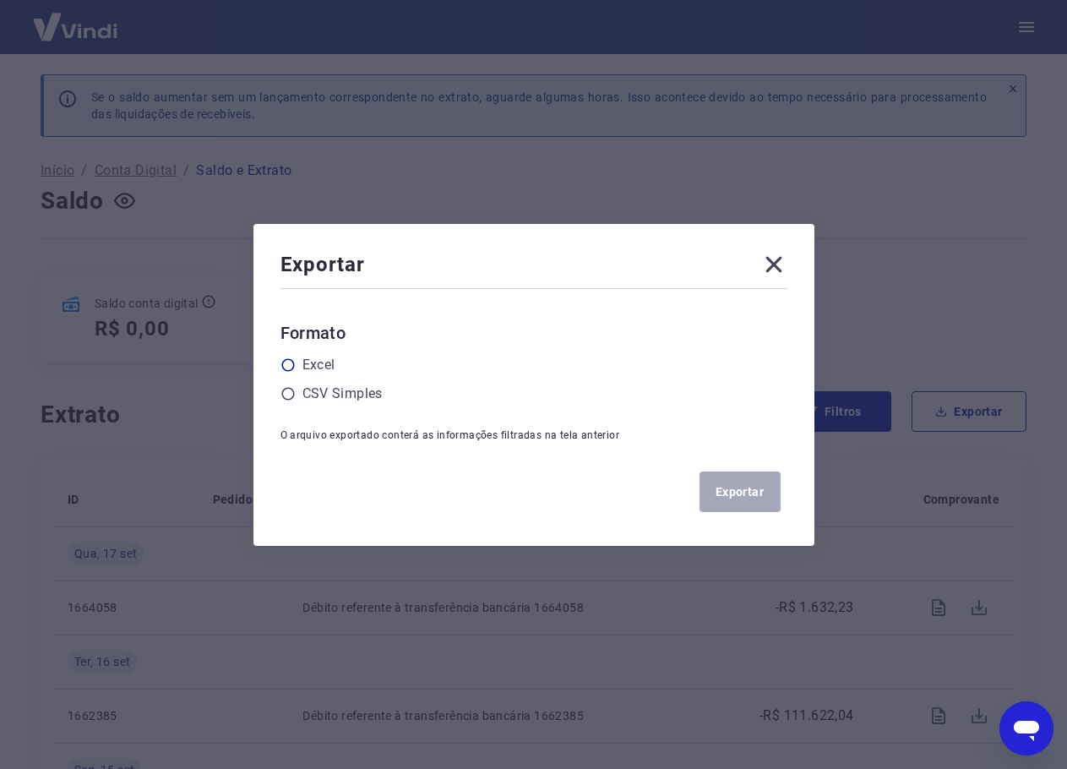
click at [335, 363] on label "Excel" at bounding box center [319, 365] width 33 height 20
click at [0, 0] on input "radio" at bounding box center [0, 0] width 0 height 0
click at [735, 477] on button "Exportar" at bounding box center [740, 492] width 81 height 41
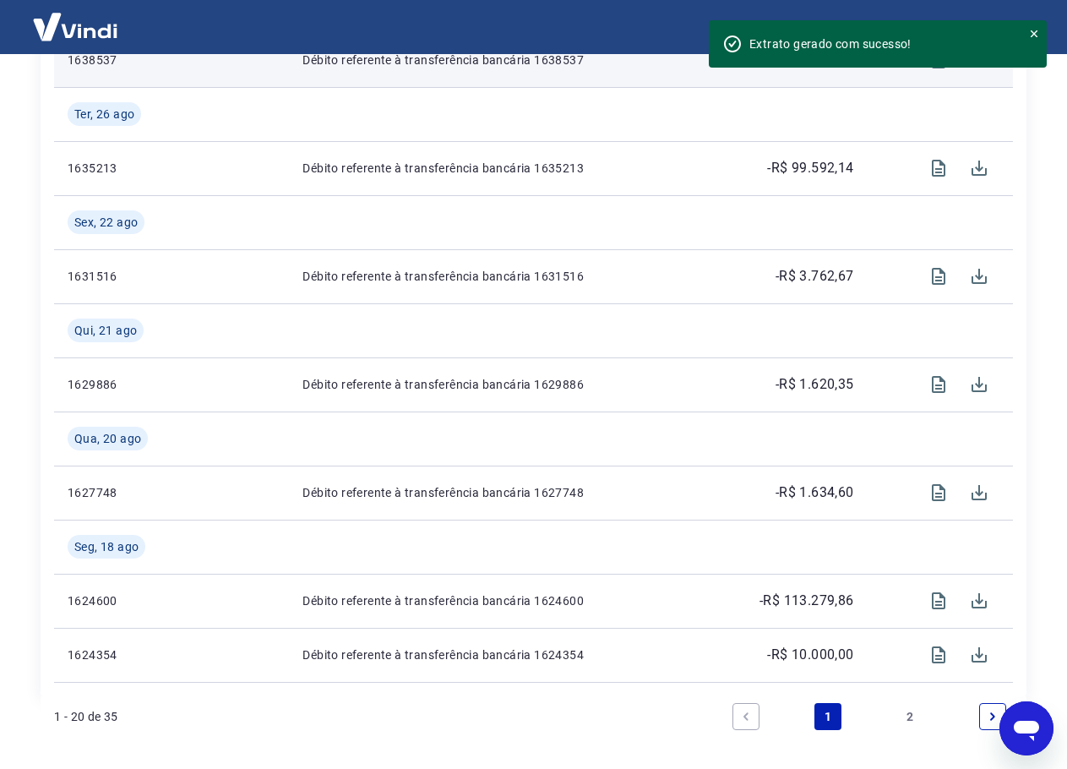
scroll to position [1920, 0]
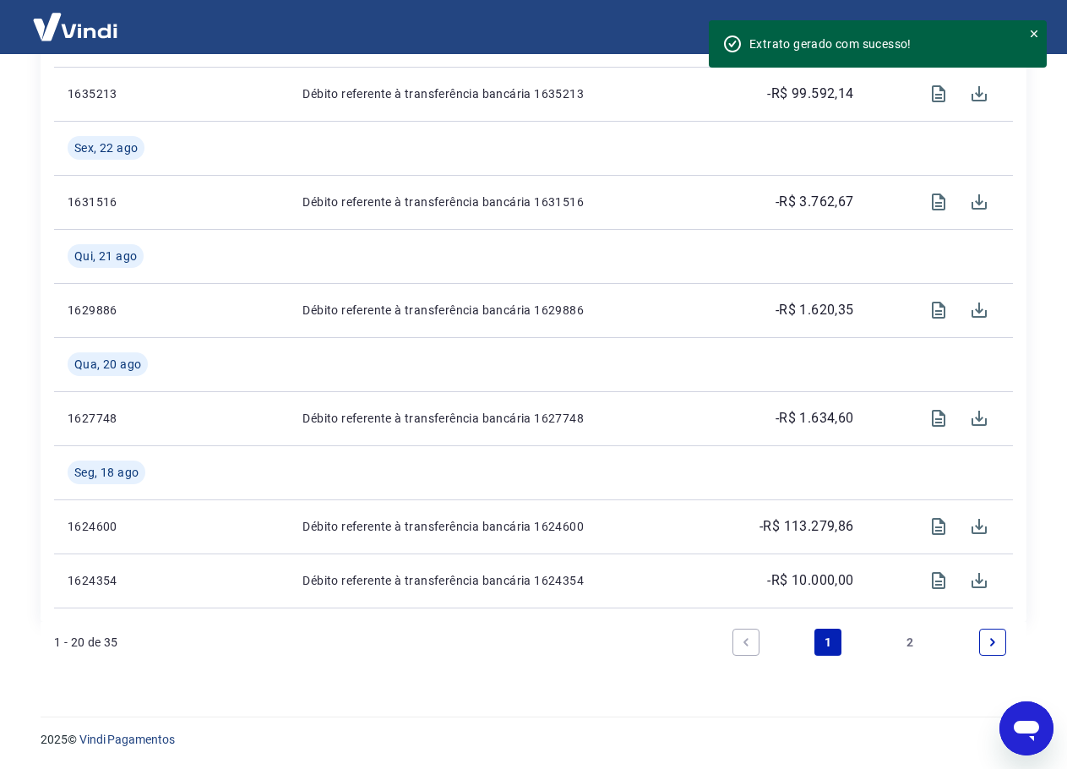
click at [987, 649] on link "Next page" at bounding box center [992, 642] width 27 height 27
